Goal: Task Accomplishment & Management: Use online tool/utility

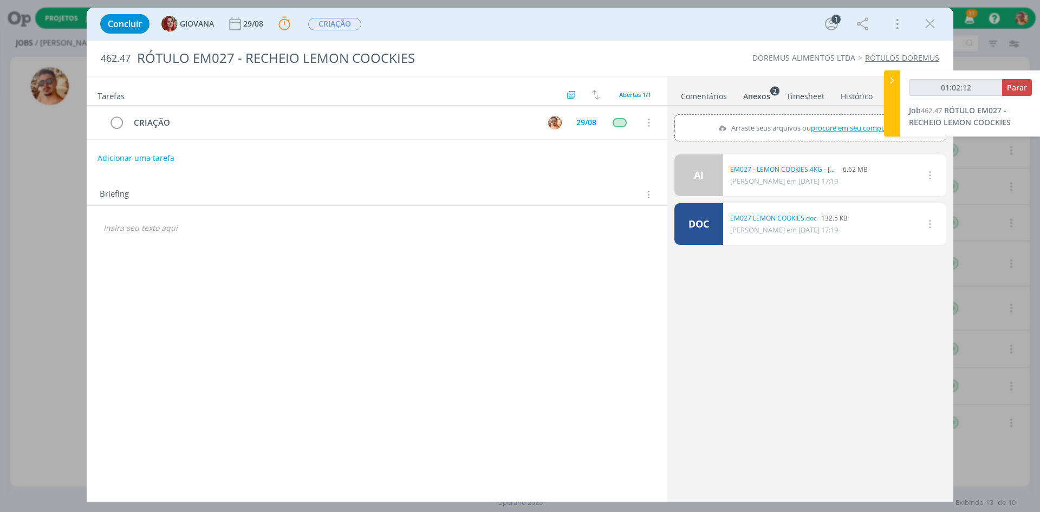
drag, startPoint x: 699, startPoint y: 81, endPoint x: 700, endPoint y: 95, distance: 14.6
click at [699, 81] on ul "Comentários Anexos 2 Timesheet Histórico" at bounding box center [810, 90] width 286 height 29
click at [700, 95] on link "Comentários" at bounding box center [703, 94] width 47 height 16
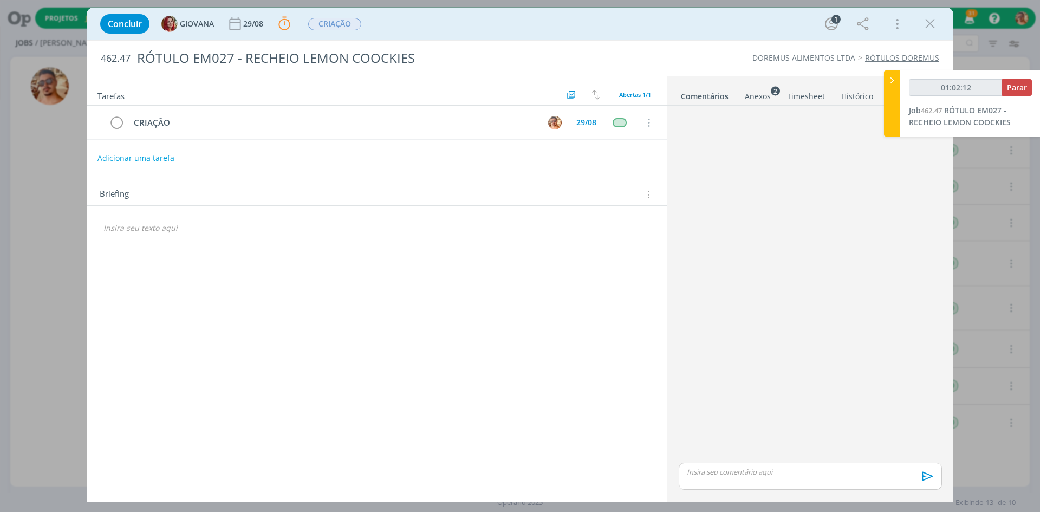
type input "01:02:13"
click at [1015, 87] on span "Parar" at bounding box center [1017, 87] width 20 height 10
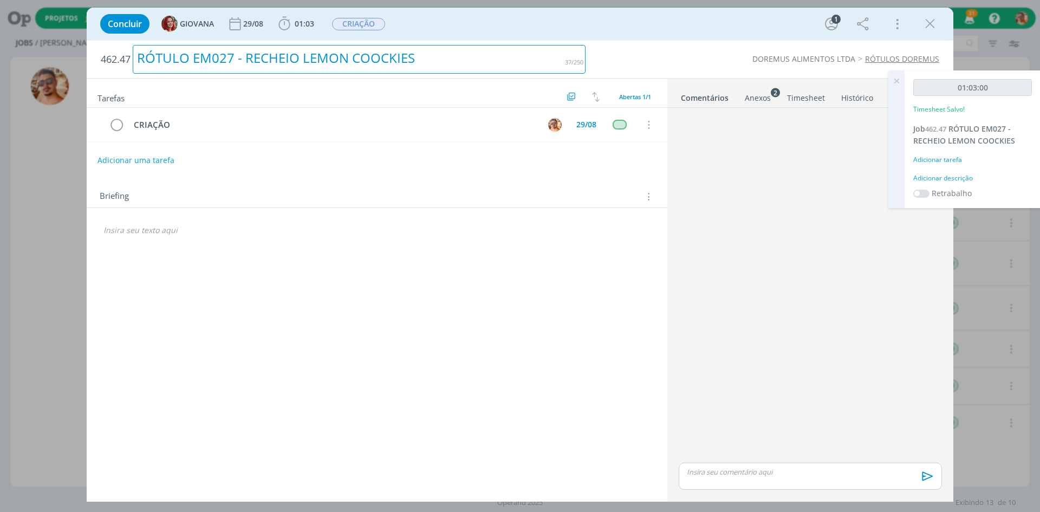
drag, startPoint x: 495, startPoint y: 41, endPoint x: 732, endPoint y: 90, distance: 242.9
click at [495, 41] on h2 "462.47 RÓTULO EM027 - RECHEIO LEMON COOCKIES" at bounding box center [343, 59] width 485 height 37
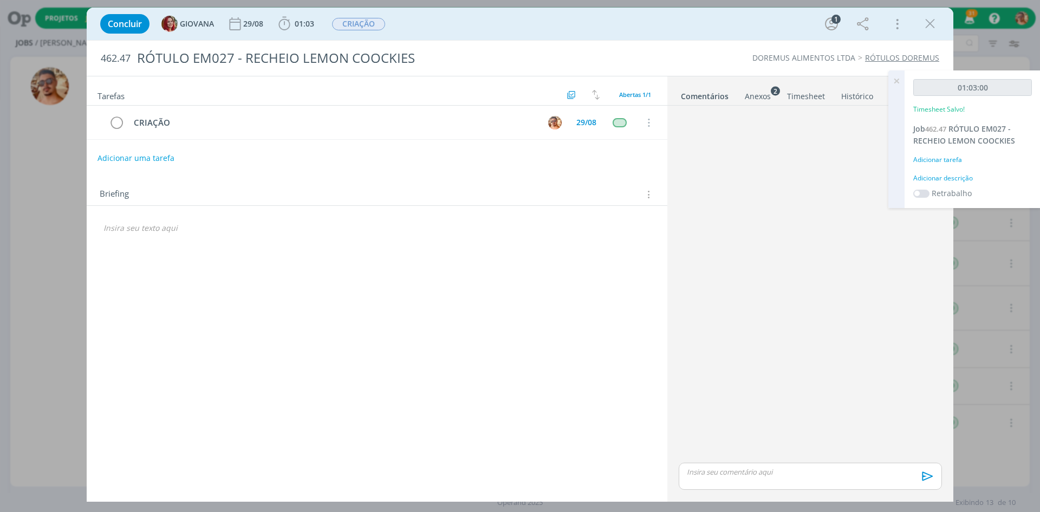
click at [747, 100] on div "Anexos 2" at bounding box center [758, 96] width 26 height 11
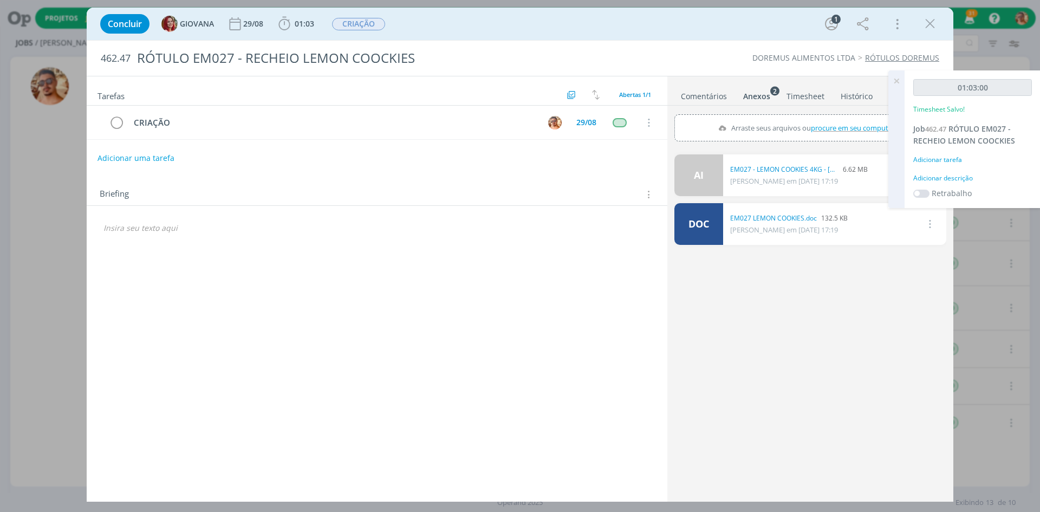
click at [704, 96] on link "Comentários" at bounding box center [703, 94] width 47 height 16
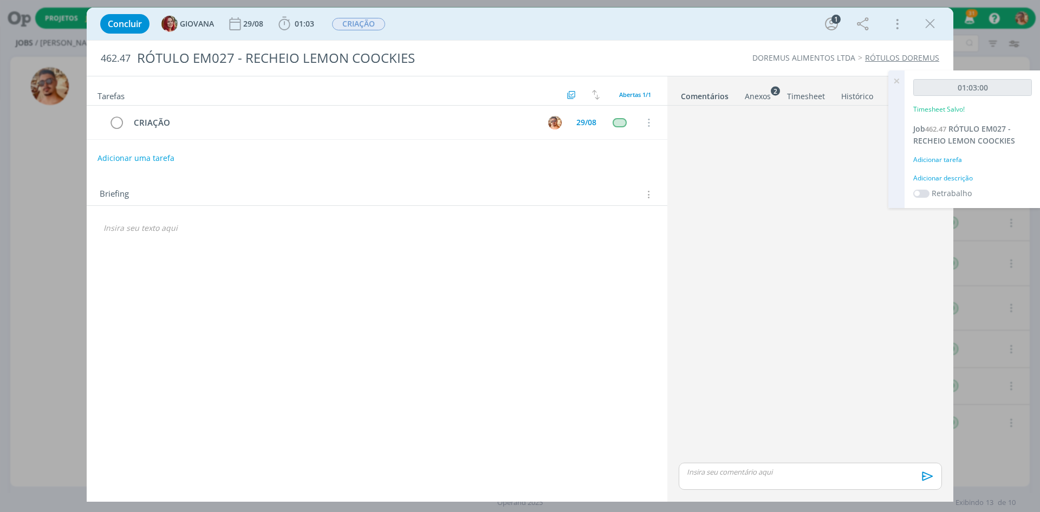
click at [694, 21] on div "Concluir GIOVANA [DATE] 01:03 Iniciar Apontar Data * [DATE] Horas * 00:00 Taref…" at bounding box center [520, 24] width 850 height 26
click at [784, 473] on p "dialog" at bounding box center [810, 472] width 246 height 10
drag, startPoint x: 930, startPoint y: 482, endPoint x: 739, endPoint y: 400, distance: 208.0
click at [930, 482] on icon "dialog" at bounding box center [926, 480] width 16 height 16
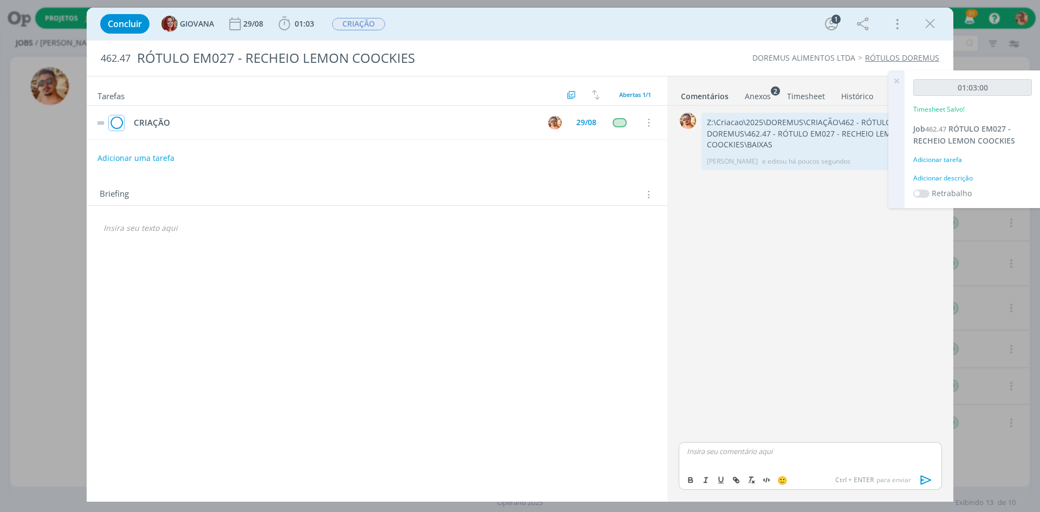
click at [119, 122] on icon "dialog" at bounding box center [116, 123] width 15 height 16
drag, startPoint x: 927, startPoint y: 22, endPoint x: 666, endPoint y: 176, distance: 303.3
click at [927, 22] on icon "dialog" at bounding box center [930, 24] width 16 height 16
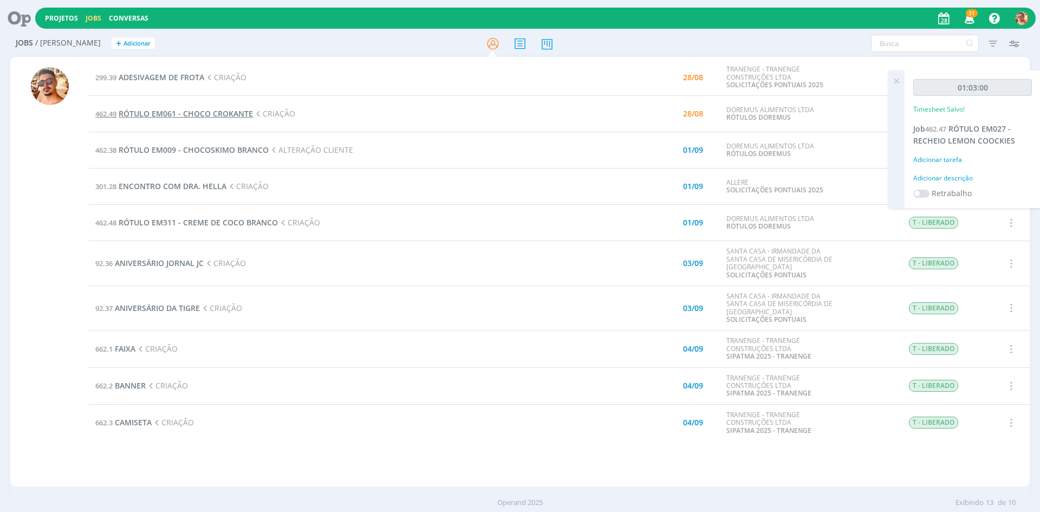
click at [236, 114] on span "RÓTULO EM061 - CHOCO CROKANTE" at bounding box center [186, 113] width 134 height 10
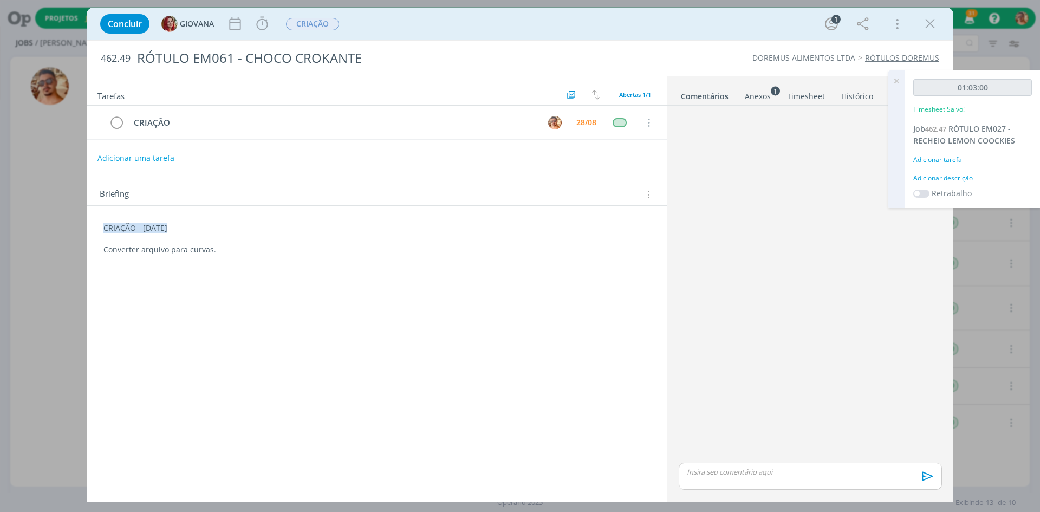
click at [761, 98] on div "Anexos 1" at bounding box center [758, 96] width 26 height 11
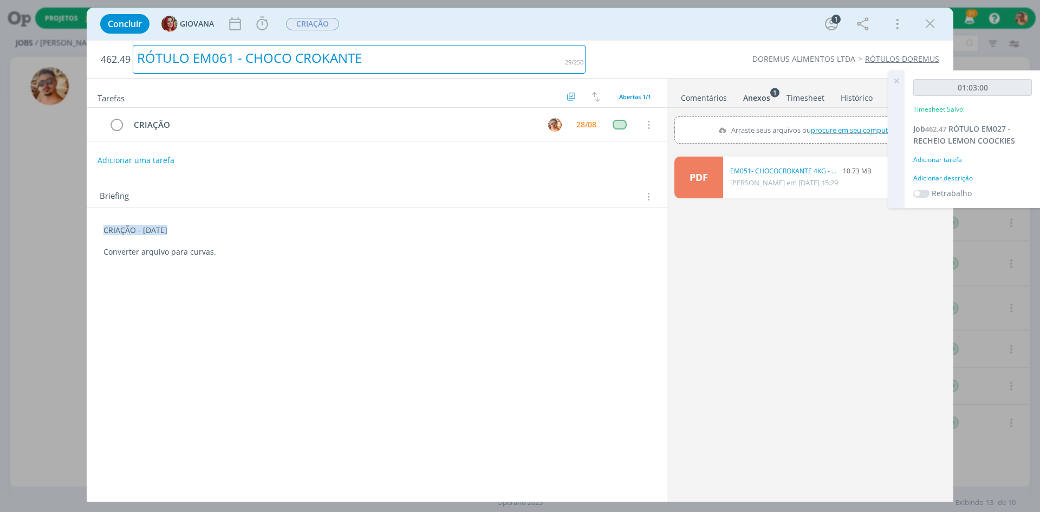
click at [338, 57] on div "RÓTULO EM061 - CHOCO CROKANTE" at bounding box center [359, 59] width 453 height 29
copy div "RÓTULO EM061 - CHOCO CROKANTE"
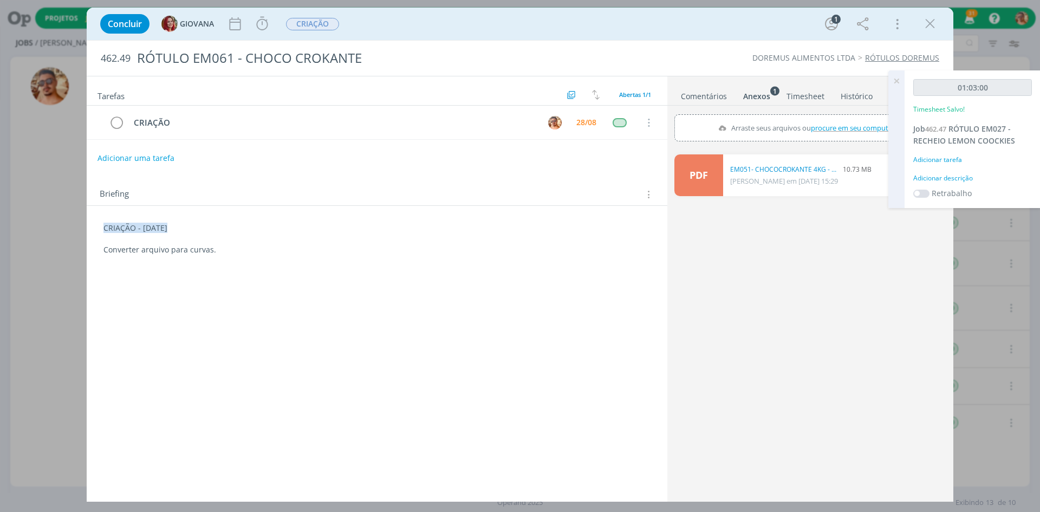
drag, startPoint x: 731, startPoint y: 168, endPoint x: 672, endPoint y: 267, distance: 115.7
click at [701, 270] on div "PDF 0 EM051- CHOCOCROKANTE 4KG - FOP (1).pdf 10.73 MB [PERSON_NAME] em [DATE] 1…" at bounding box center [810, 324] width 272 height 349
click at [891, 86] on icon at bounding box center [897, 80] width 20 height 21
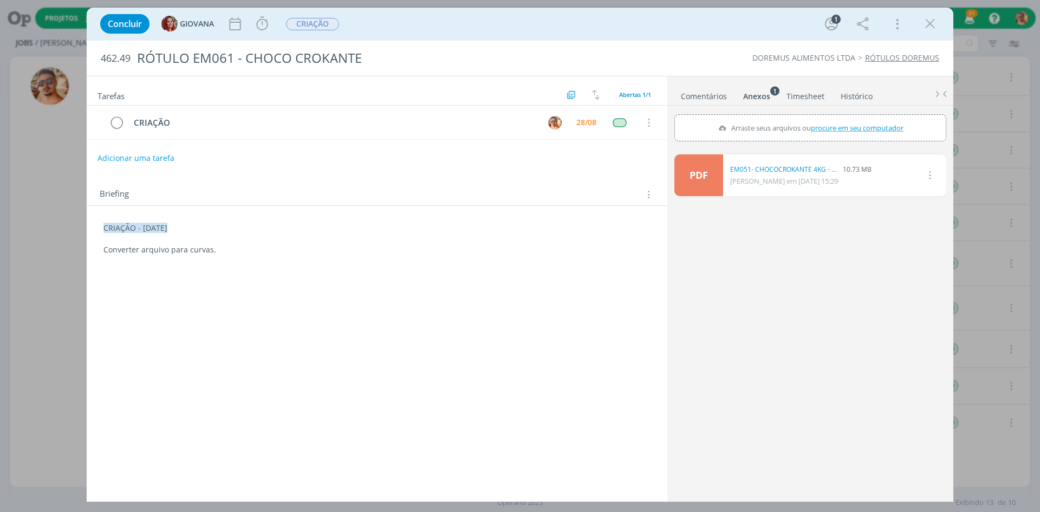
click at [714, 94] on link "Comentários" at bounding box center [703, 94] width 47 height 16
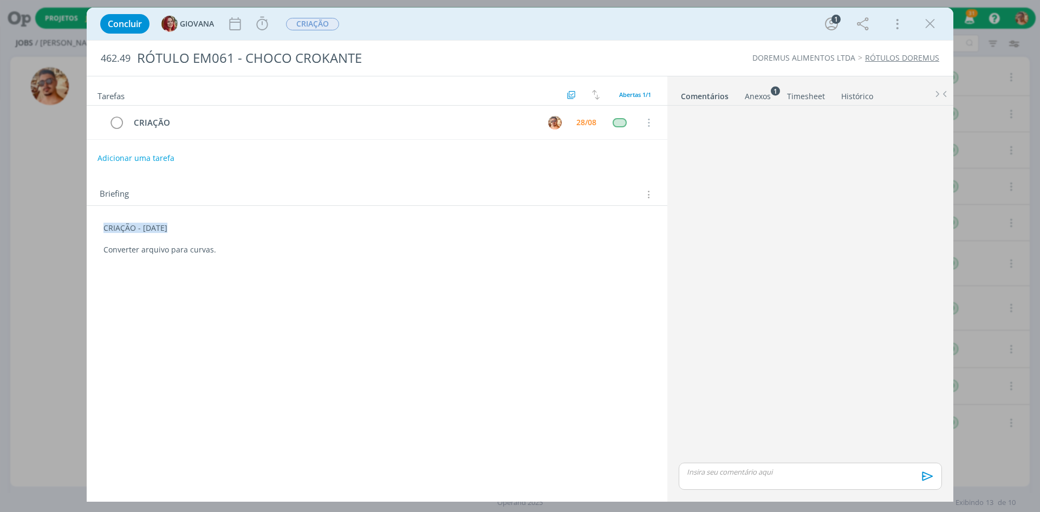
click at [808, 477] on p "dialog" at bounding box center [810, 472] width 246 height 10
click at [927, 484] on icon "dialog" at bounding box center [926, 480] width 16 height 16
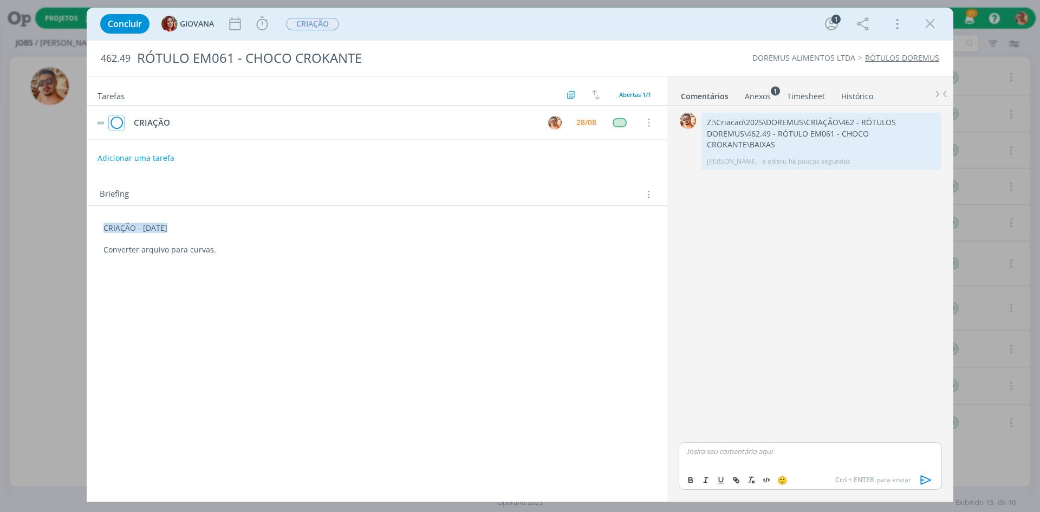
click at [116, 121] on icon "dialog" at bounding box center [116, 123] width 15 height 16
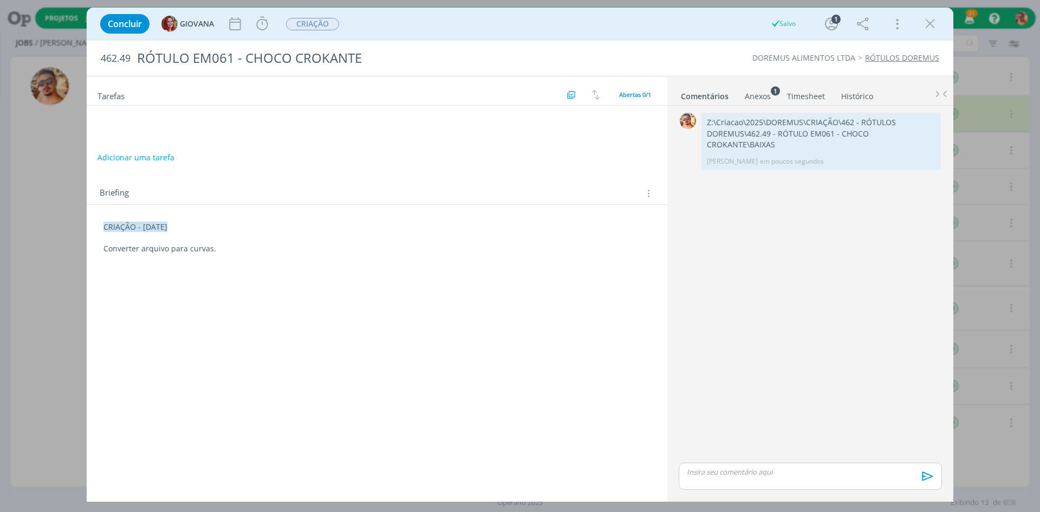
click at [932, 28] on icon "dialog" at bounding box center [930, 24] width 16 height 16
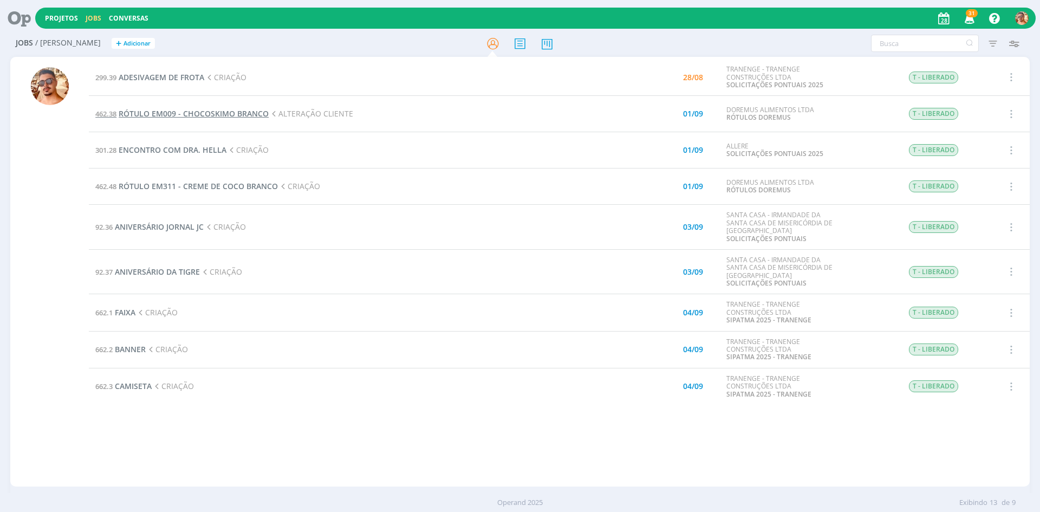
click at [232, 115] on span "RÓTULO EM009 - CHOCOSKIMO BRANCO" at bounding box center [194, 113] width 150 height 10
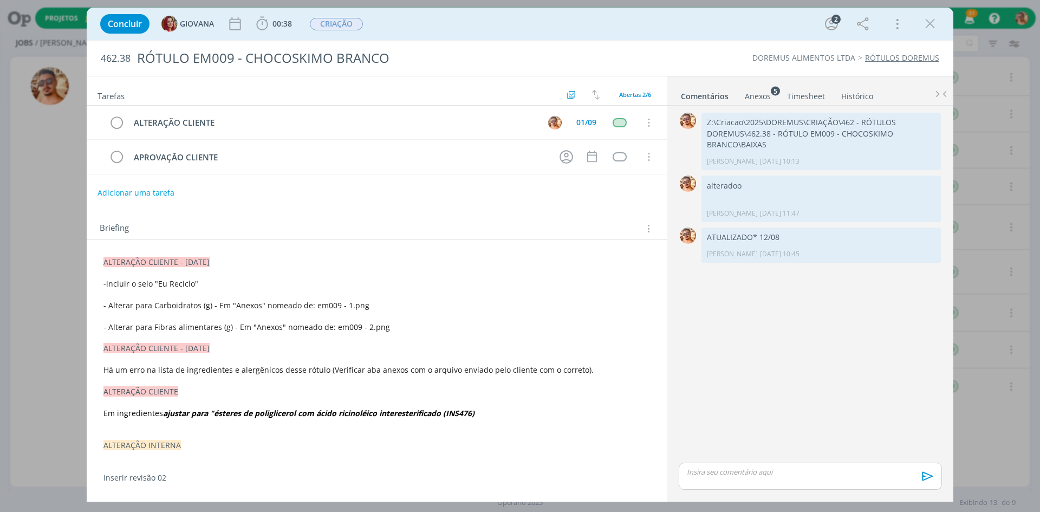
click at [753, 97] on div "Anexos 5" at bounding box center [758, 96] width 26 height 11
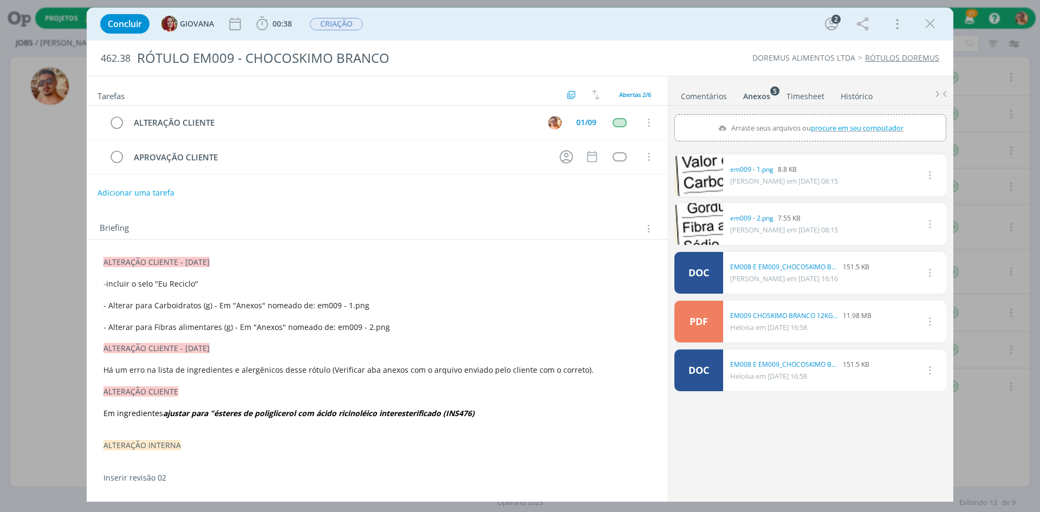
drag, startPoint x: 934, startPoint y: 16, endPoint x: 522, endPoint y: 96, distance: 420.0
click at [934, 16] on icon "dialog" at bounding box center [930, 24] width 16 height 16
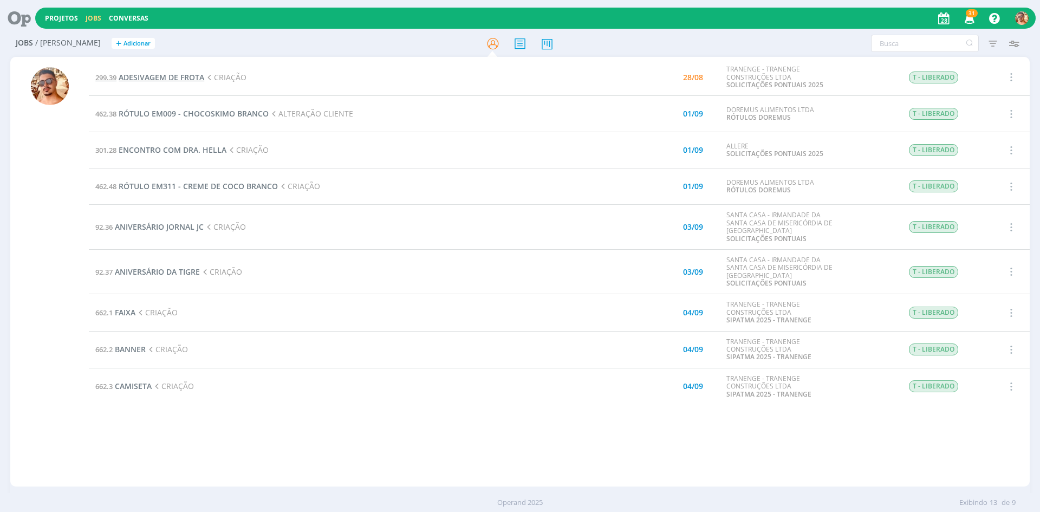
click at [160, 80] on span "ADESIVAGEM DE FROTA" at bounding box center [162, 77] width 86 height 10
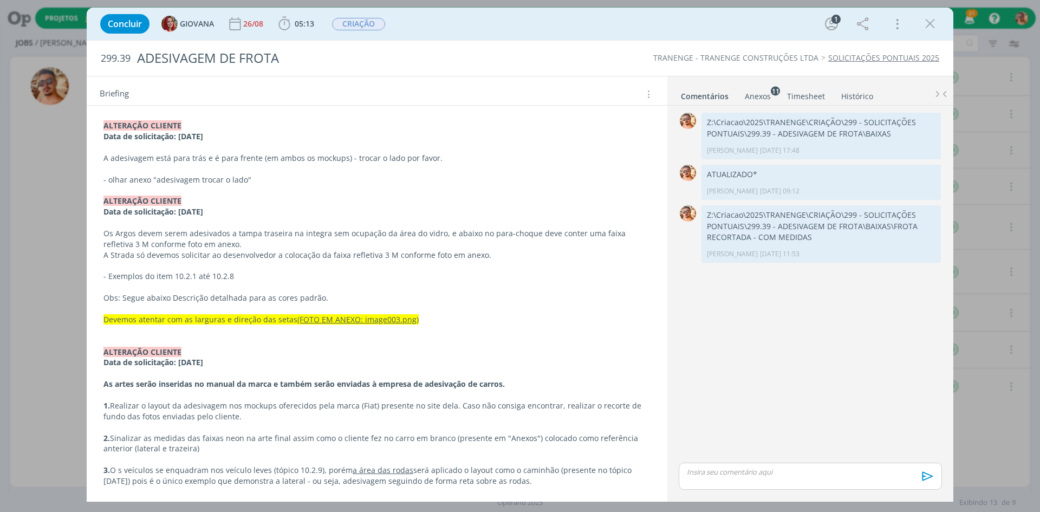
scroll to position [108, 0]
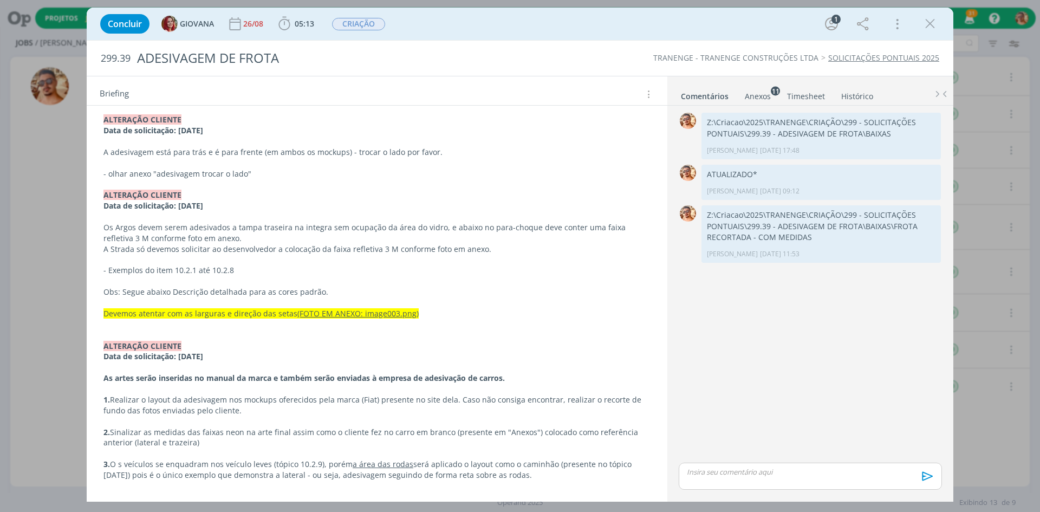
click at [760, 94] on div "Anexos 11" at bounding box center [758, 96] width 26 height 11
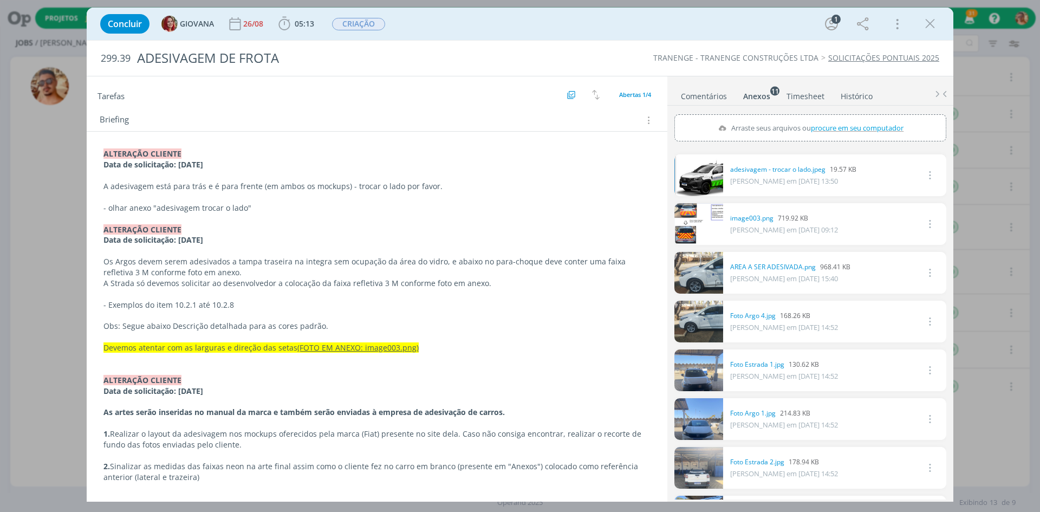
drag, startPoint x: 941, startPoint y: 24, endPoint x: 946, endPoint y: 26, distance: 5.7
click at [941, 24] on div "Concluir GIOVANA [DATE] 05:13 Iniciar Apontar Data * [DATE] Horas * 00:00 Taref…" at bounding box center [520, 24] width 850 height 26
click at [934, 34] on div "Concluir GIOVANA [DATE] 05:13 Iniciar Apontar Data * [DATE] Horas * 00:00 Taref…" at bounding box center [520, 24] width 850 height 26
drag, startPoint x: 932, startPoint y: 26, endPoint x: 571, endPoint y: 135, distance: 377.4
click at [932, 25] on icon "dialog" at bounding box center [930, 24] width 16 height 16
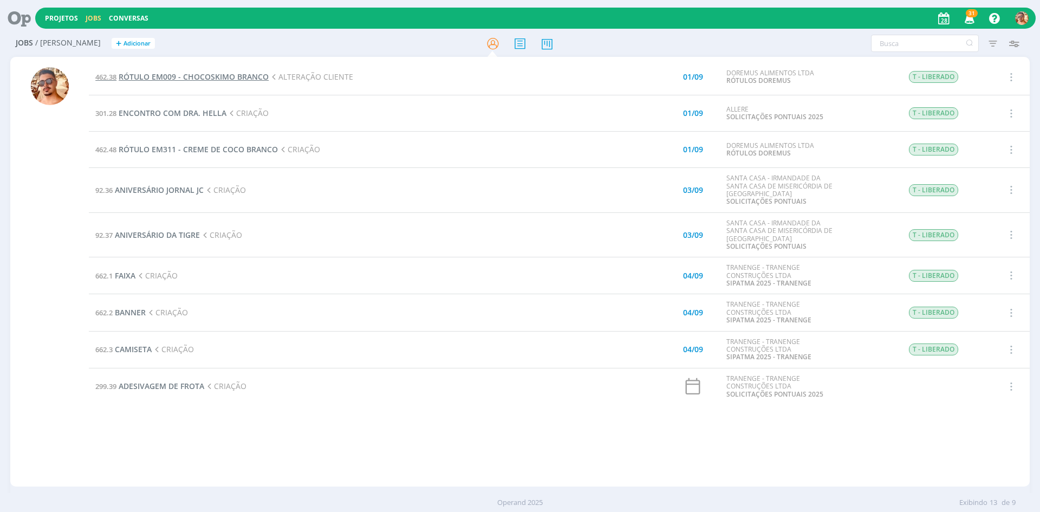
click at [218, 75] on span "RÓTULO EM009 - CHOCOSKIMO BRANCO" at bounding box center [194, 77] width 150 height 10
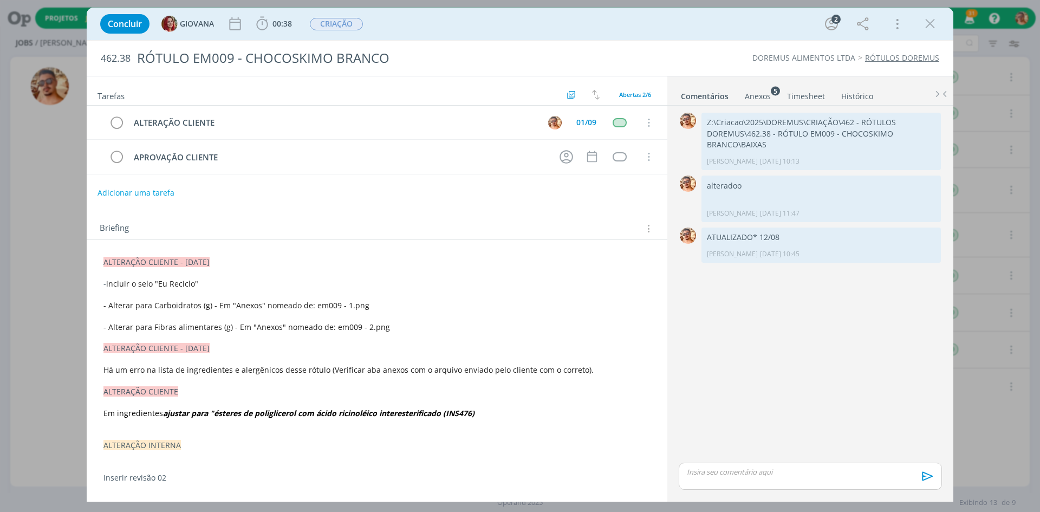
click at [805, 471] on p "dialog" at bounding box center [810, 472] width 246 height 10
click at [929, 480] on icon "dialog" at bounding box center [926, 479] width 11 height 9
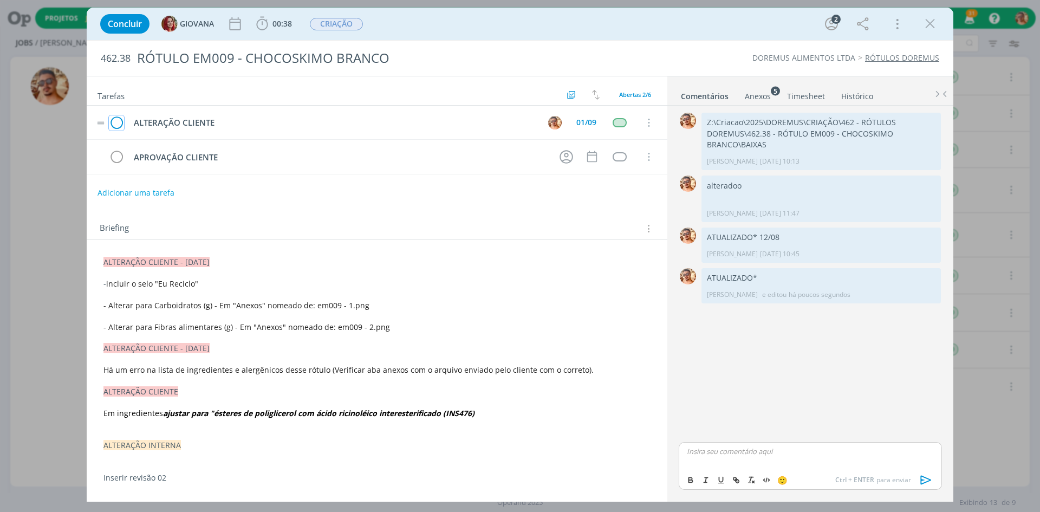
click at [112, 124] on icon "dialog" at bounding box center [116, 123] width 15 height 16
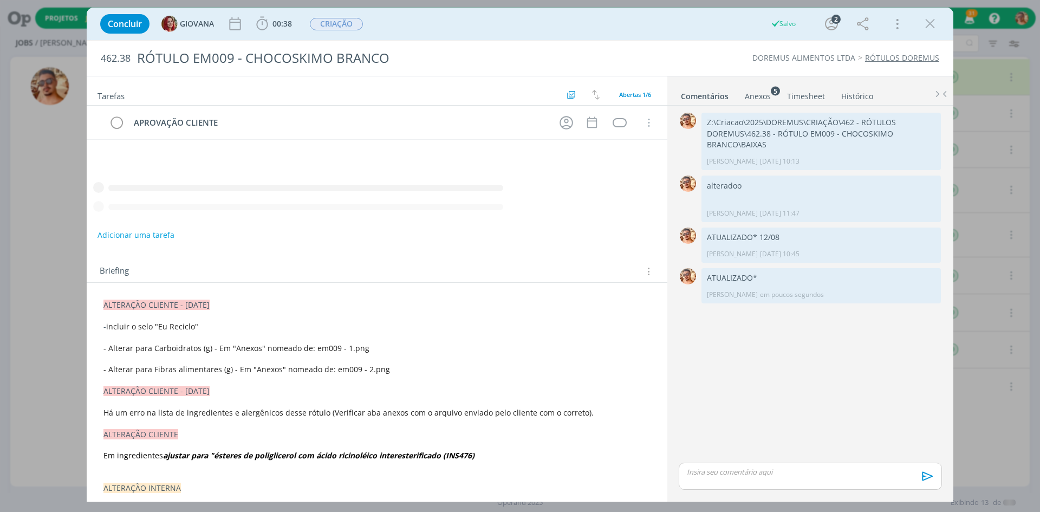
click at [927, 29] on icon "dialog" at bounding box center [930, 24] width 16 height 16
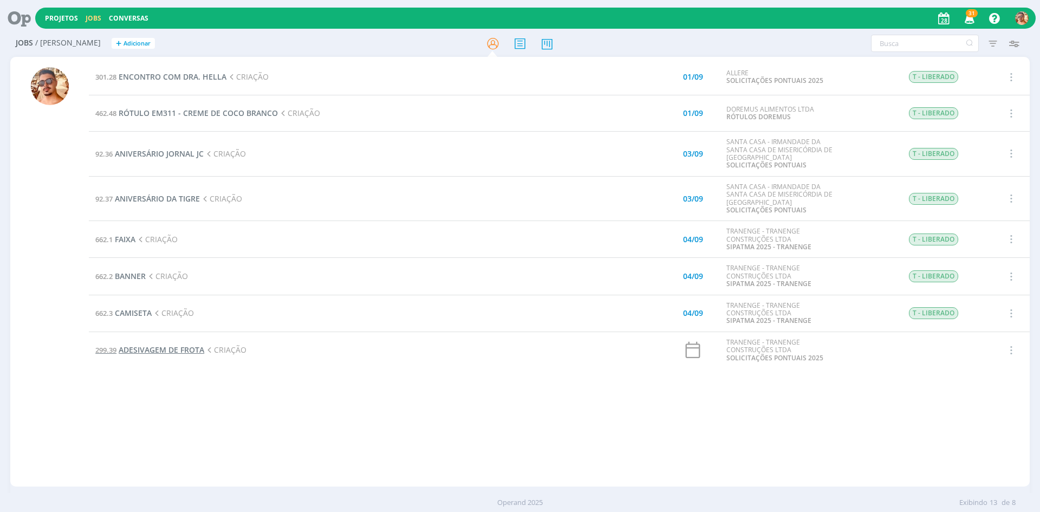
click at [174, 346] on span "ADESIVAGEM DE FROTA" at bounding box center [162, 350] width 86 height 10
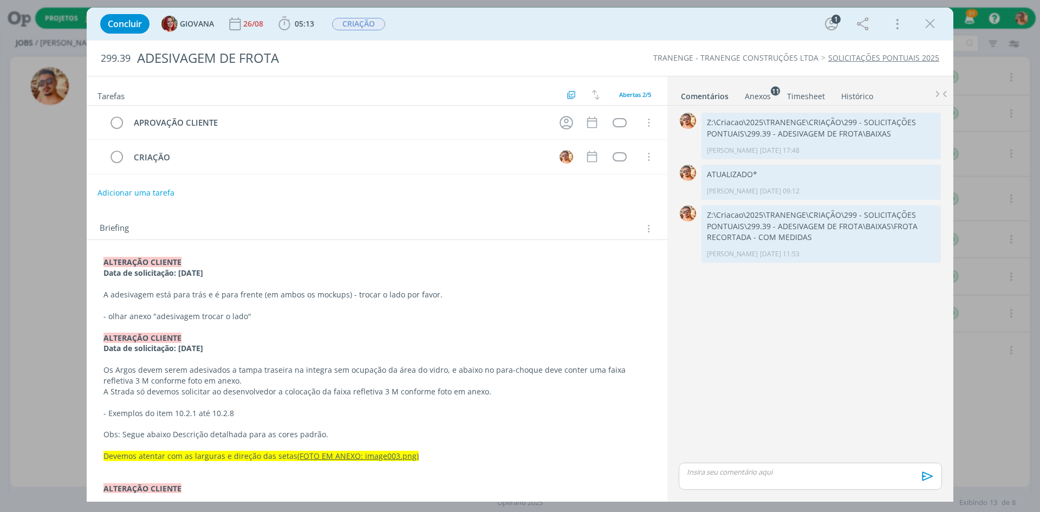
click at [751, 93] on div "Anexos 11" at bounding box center [758, 96] width 26 height 11
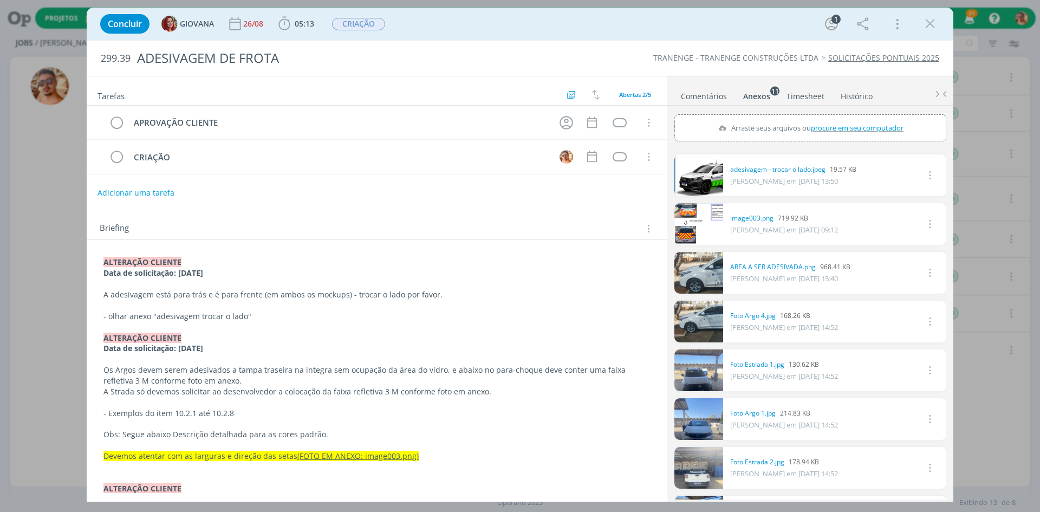
click at [701, 98] on link "Comentários" at bounding box center [703, 94] width 47 height 16
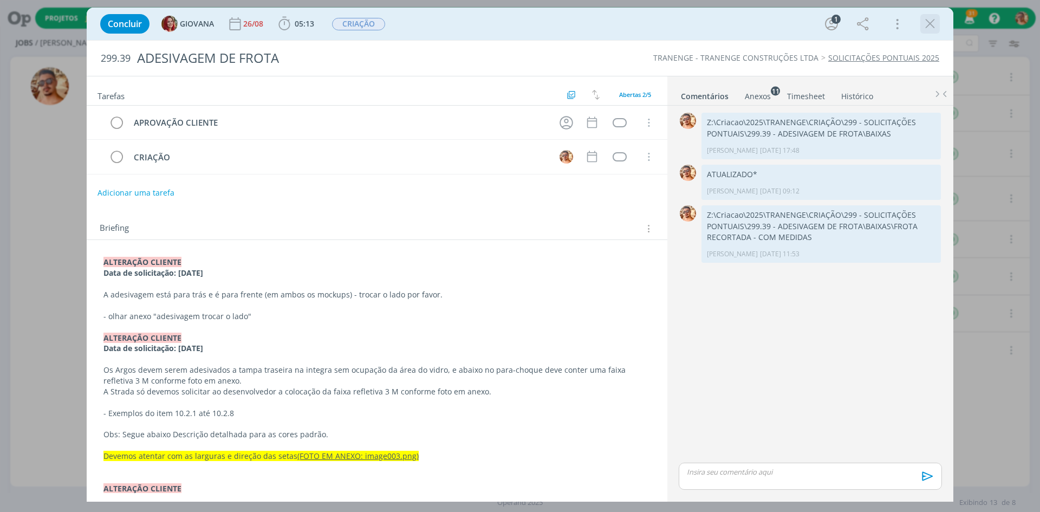
click at [932, 23] on icon "dialog" at bounding box center [930, 24] width 16 height 16
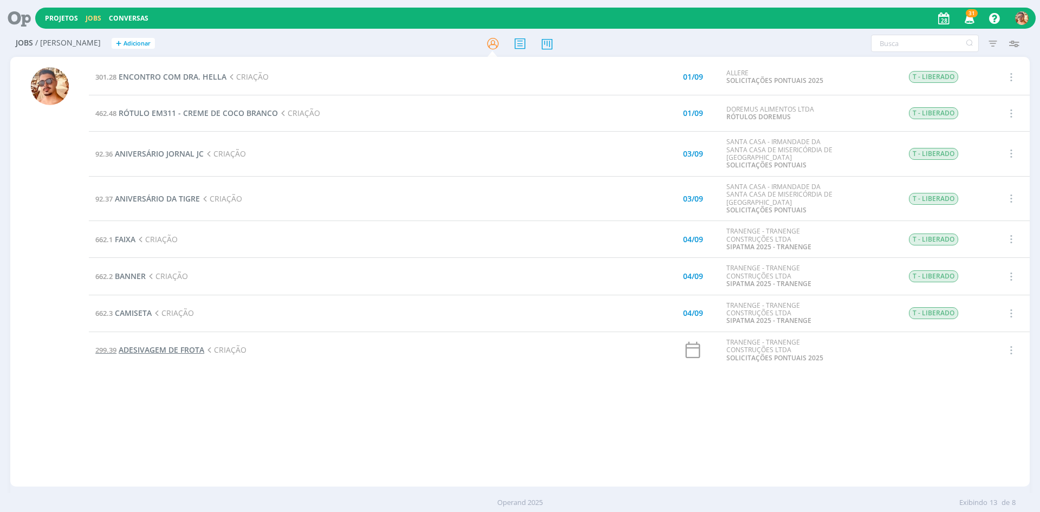
click at [191, 349] on span "ADESIVAGEM DE FROTA" at bounding box center [162, 350] width 86 height 10
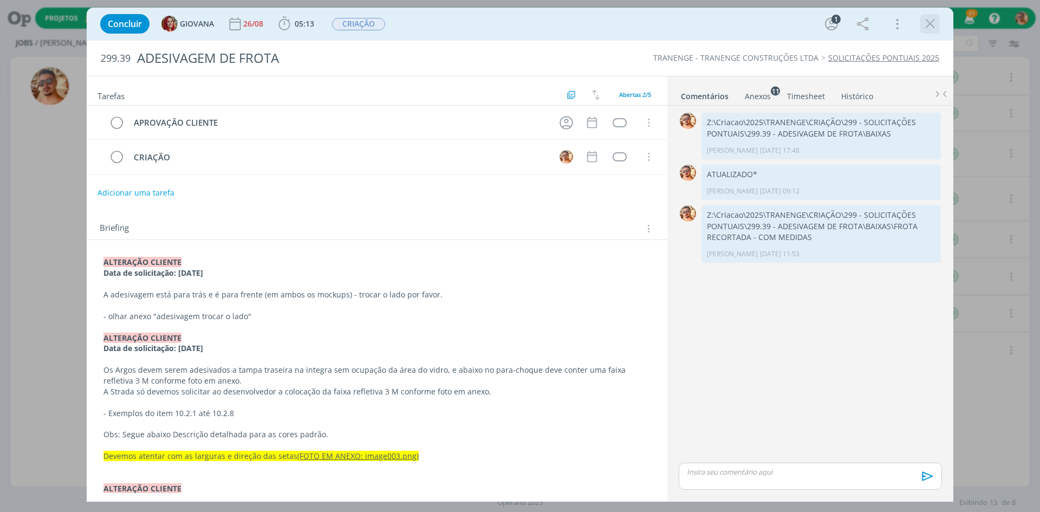
click at [925, 20] on icon "dialog" at bounding box center [930, 24] width 16 height 16
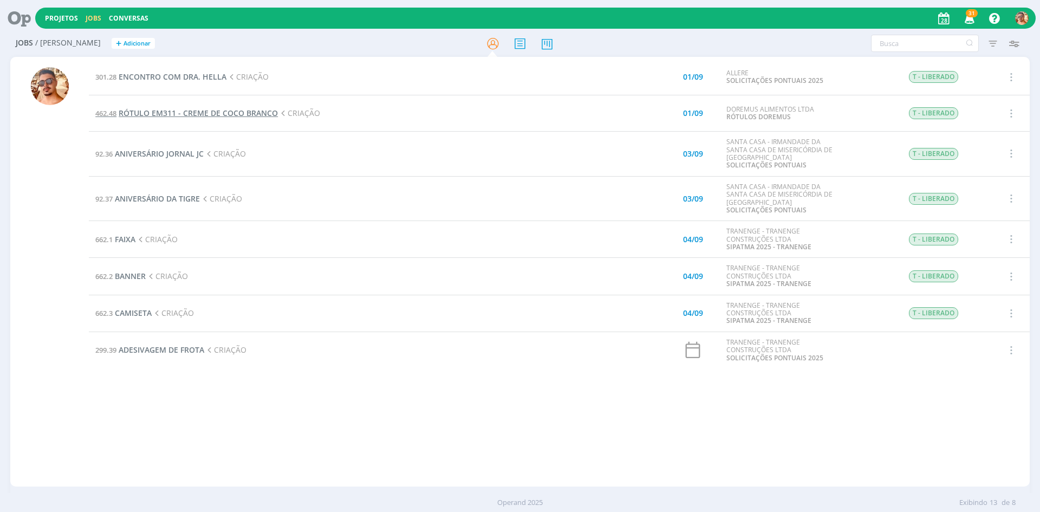
click at [252, 114] on span "RÓTULO EM311 - CREME DE COCO BRANCO" at bounding box center [198, 113] width 159 height 10
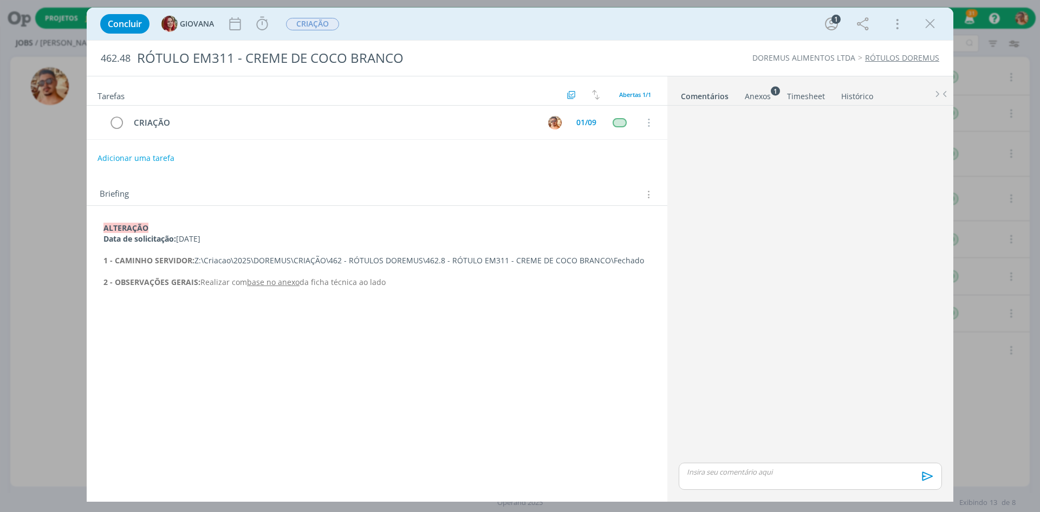
click at [762, 93] on div "Anexos 1" at bounding box center [758, 96] width 26 height 11
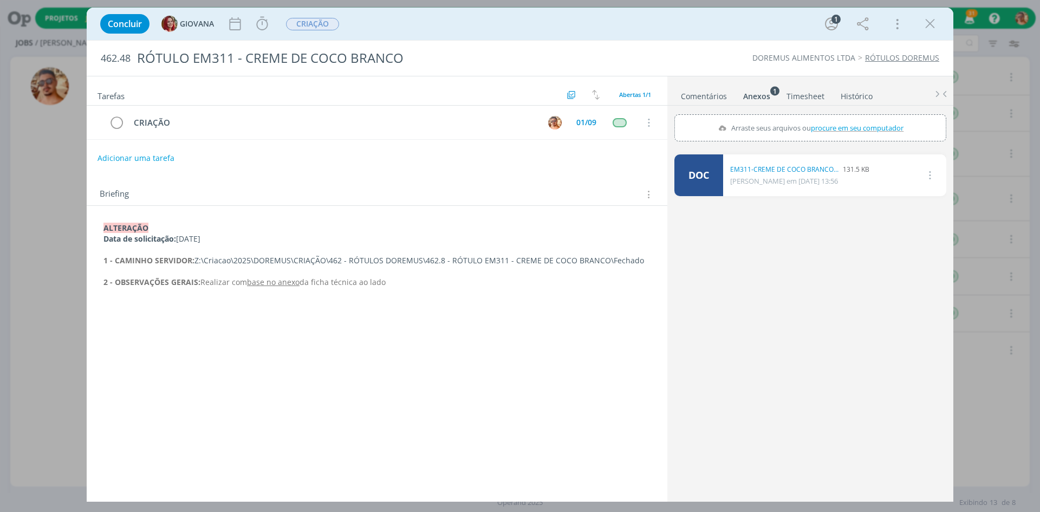
click at [718, 98] on link "Comentários" at bounding box center [703, 94] width 47 height 16
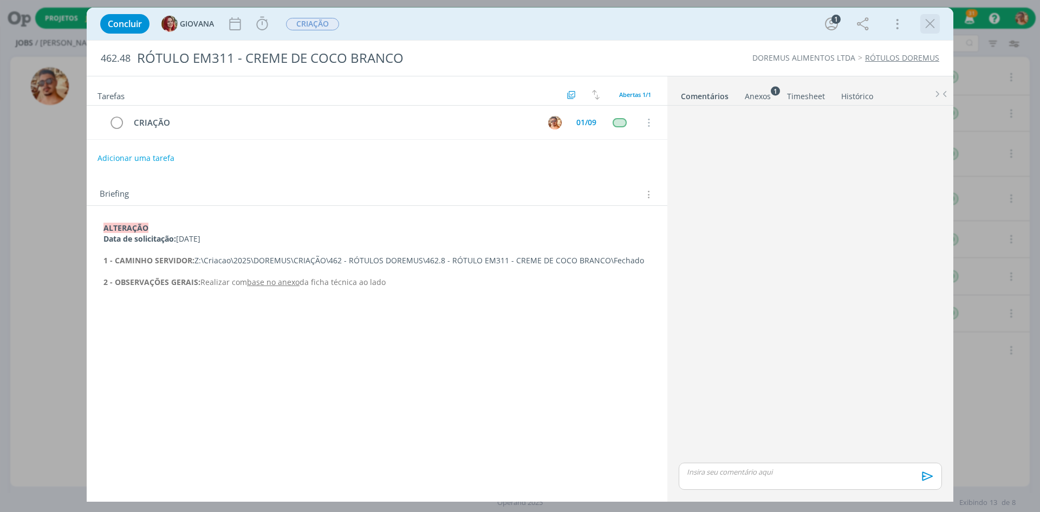
click at [924, 24] on icon "dialog" at bounding box center [930, 24] width 16 height 16
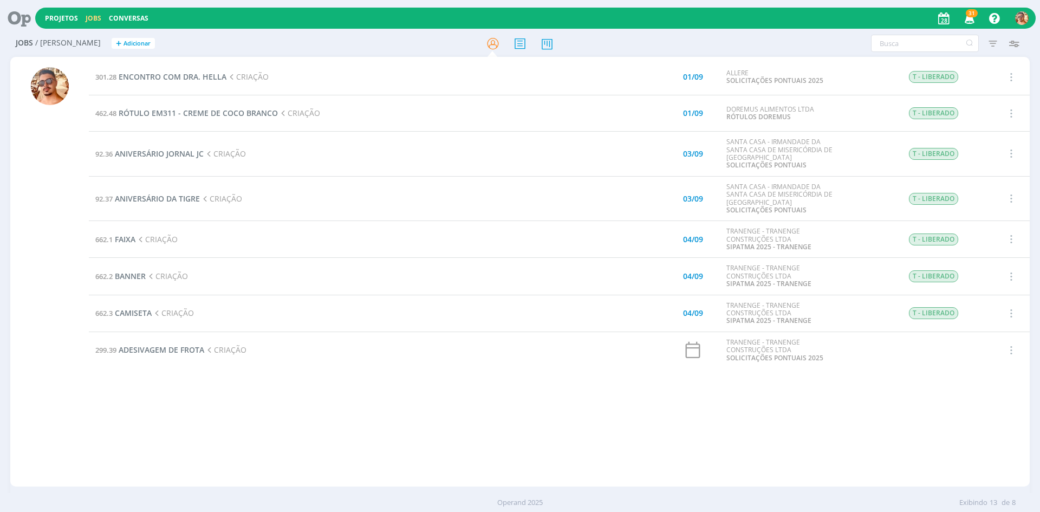
click at [190, 342] on td "299.39 ADESIVAGEM DE FROTA CRIAÇÃO" at bounding box center [345, 350] width 512 height 37
click at [197, 345] on span "ADESIVAGEM DE FROTA" at bounding box center [162, 350] width 86 height 10
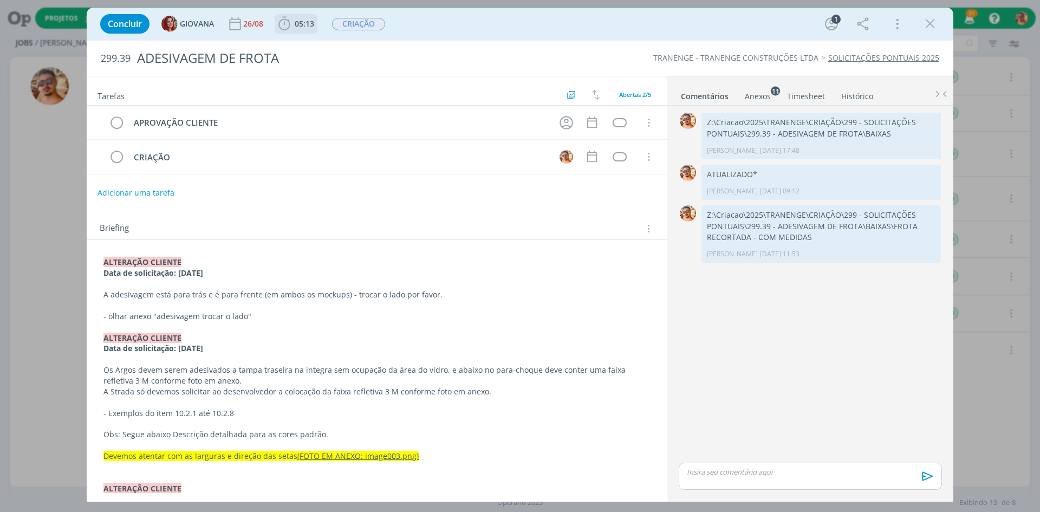
click at [308, 24] on span "05:13" at bounding box center [305, 23] width 20 height 10
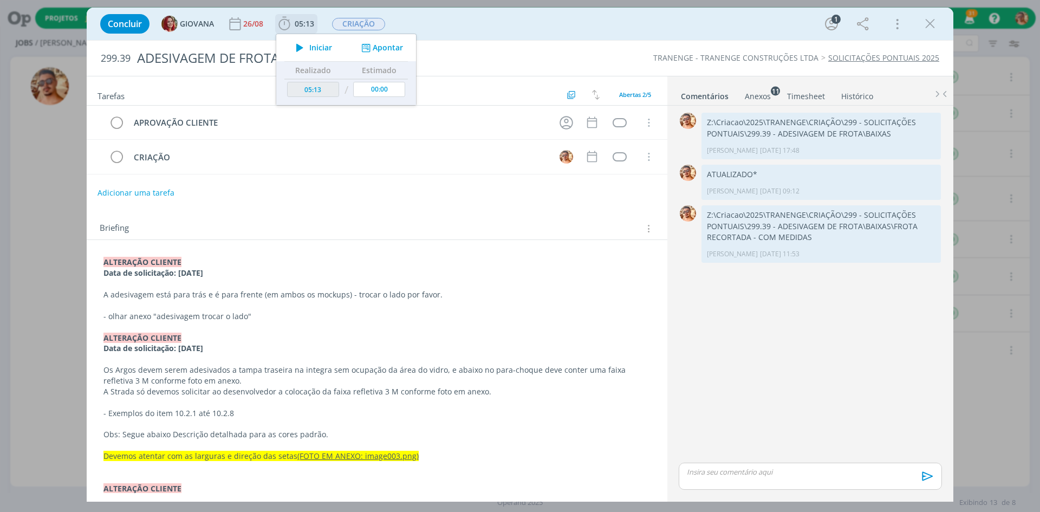
click at [317, 49] on span "Iniciar" at bounding box center [320, 48] width 23 height 8
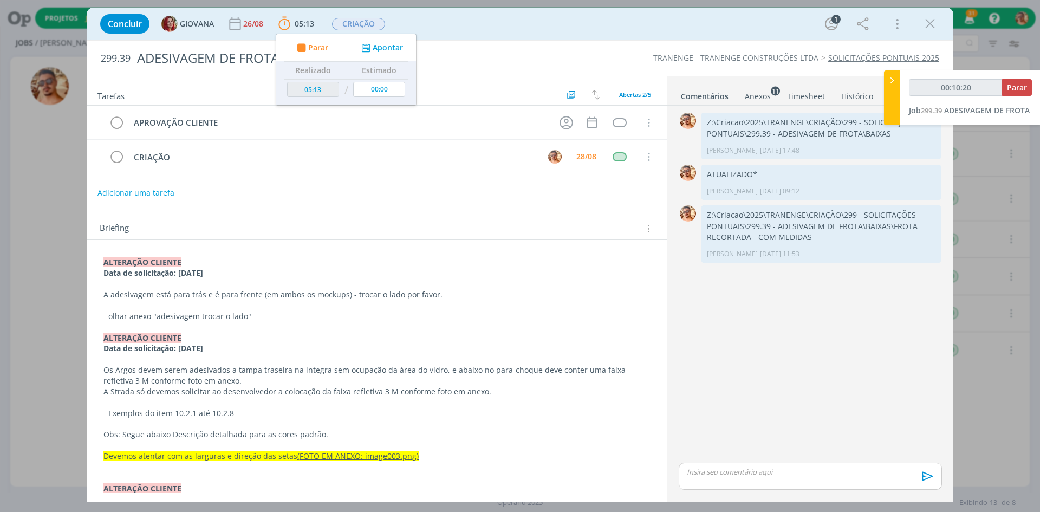
type input "00:10:21"
click at [762, 463] on div "dialog" at bounding box center [810, 476] width 263 height 27
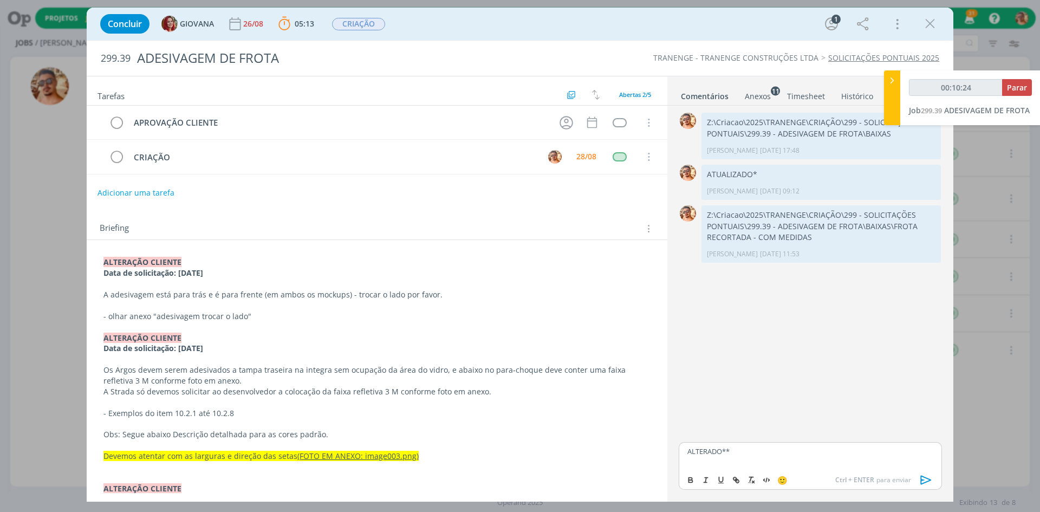
type input "00:10:25"
click at [1016, 86] on span "Parar" at bounding box center [1017, 87] width 20 height 10
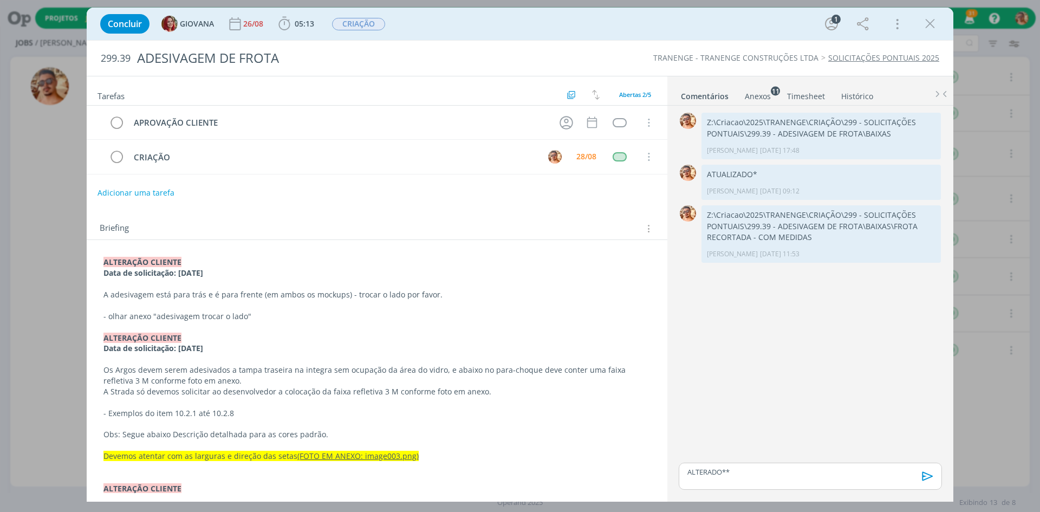
click at [922, 480] on icon "dialog" at bounding box center [928, 476] width 16 height 16
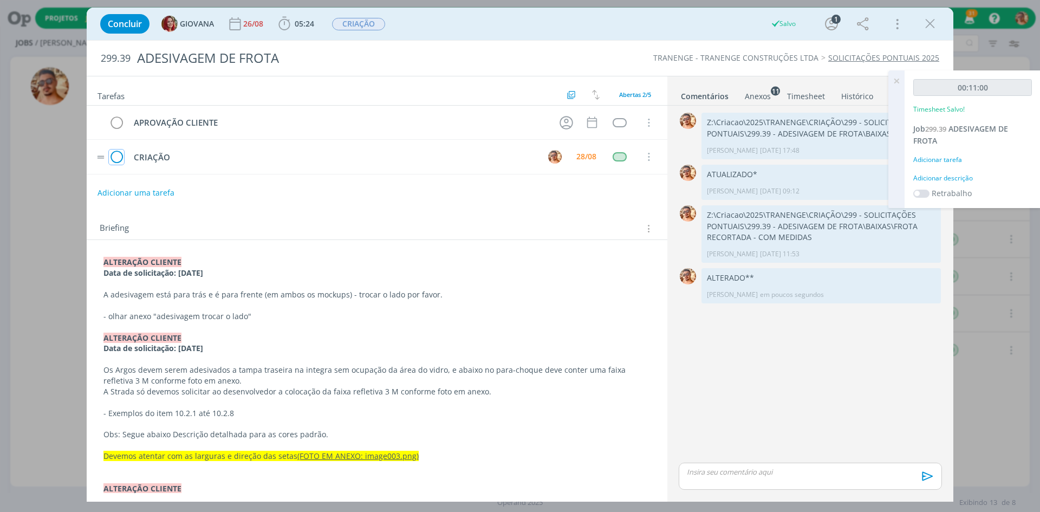
click at [121, 155] on icon "dialog" at bounding box center [116, 157] width 15 height 16
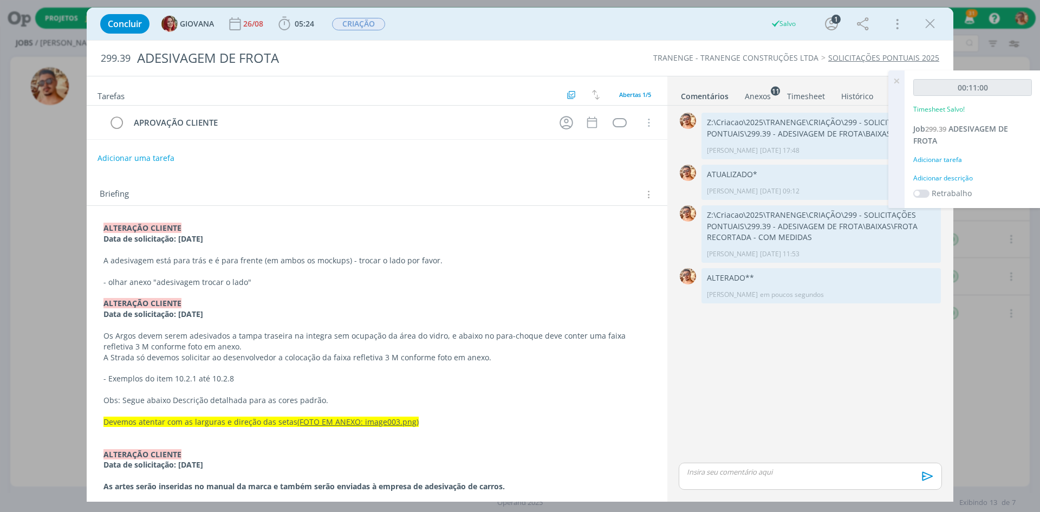
click at [931, 29] on icon "dialog" at bounding box center [930, 24] width 16 height 16
